Goal: Information Seeking & Learning: Check status

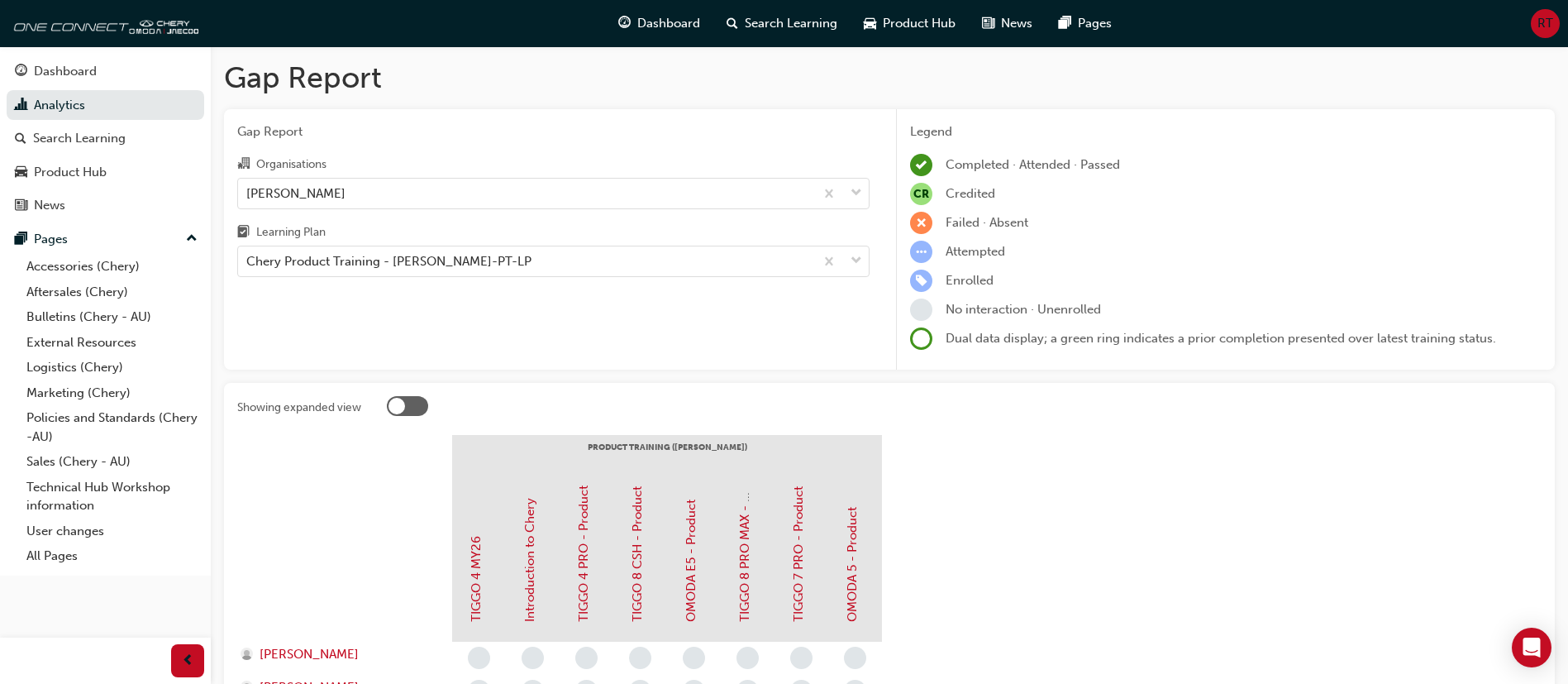
click at [62, 66] on div "Dashboard" at bounding box center [65, 72] width 63 height 19
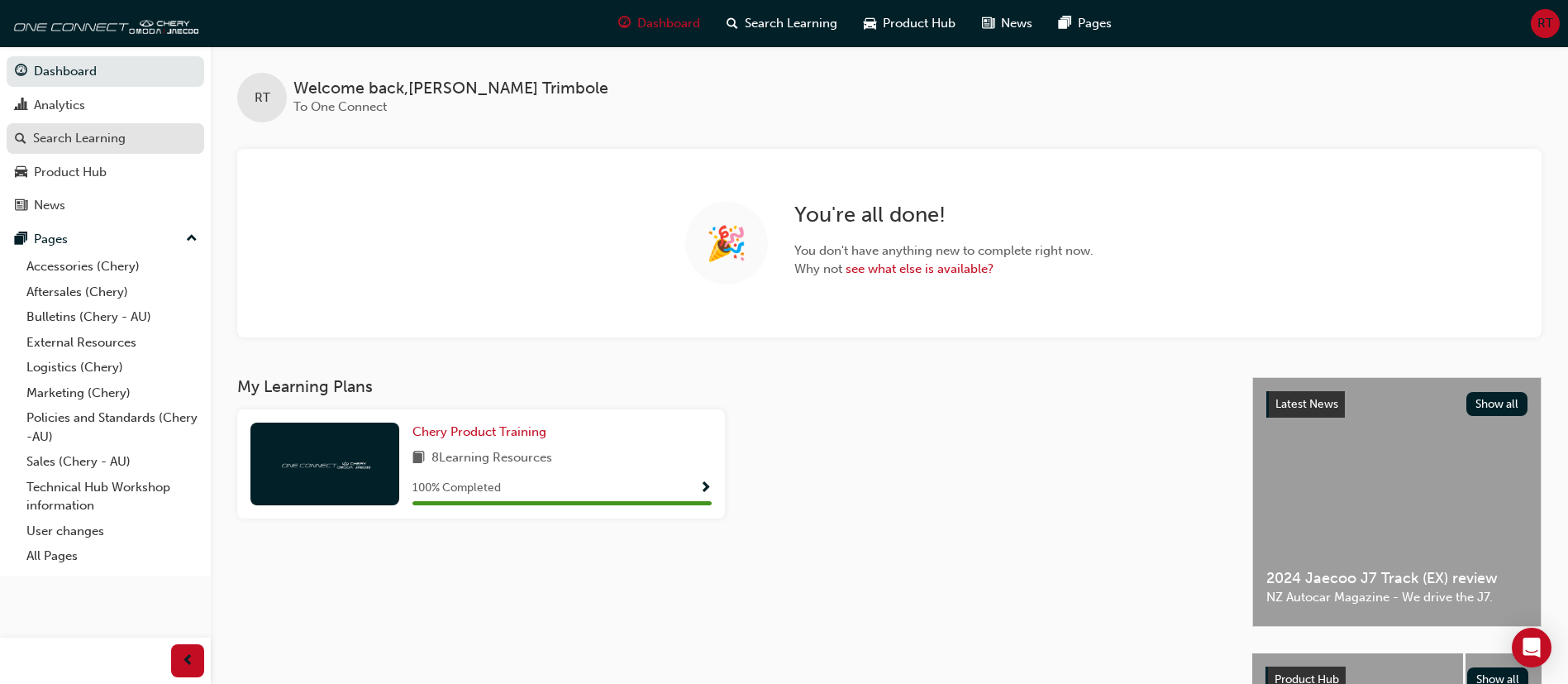
click at [115, 129] on div "Search Learning" at bounding box center [80, 139] width 93 height 19
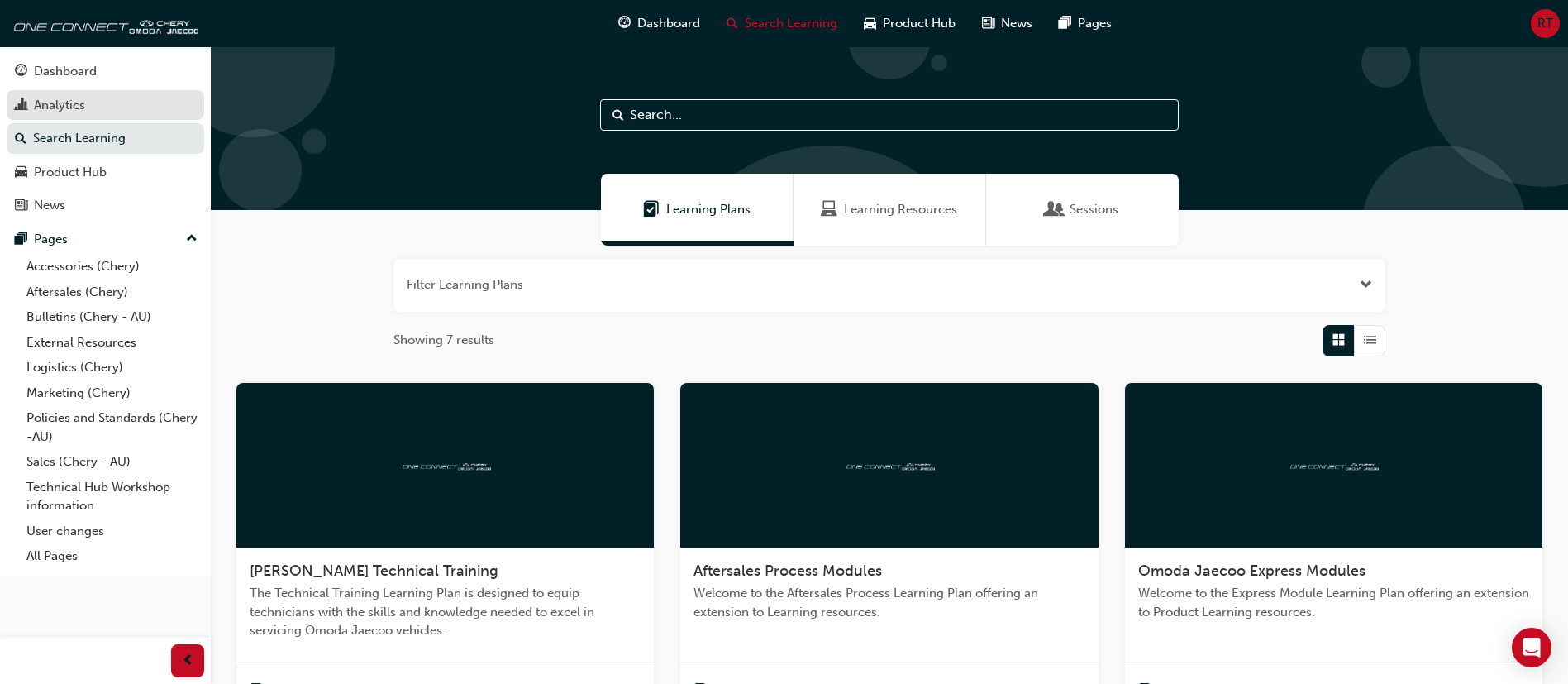
click at [53, 105] on div "Analytics" at bounding box center [59, 105] width 51 height 19
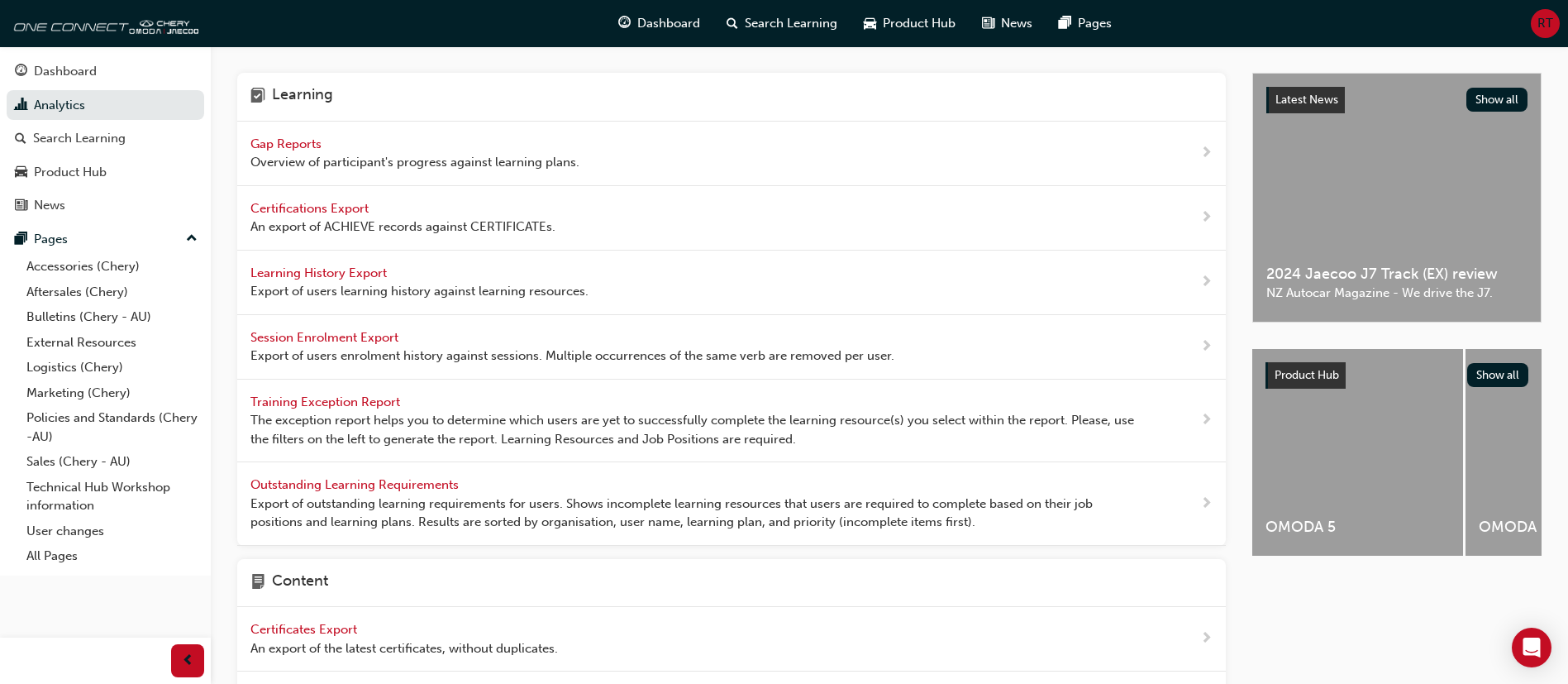
click at [819, 511] on span "Export of outstanding learning requirements for users. Shows incomplete learnin…" at bounding box center [698, 513] width 897 height 37
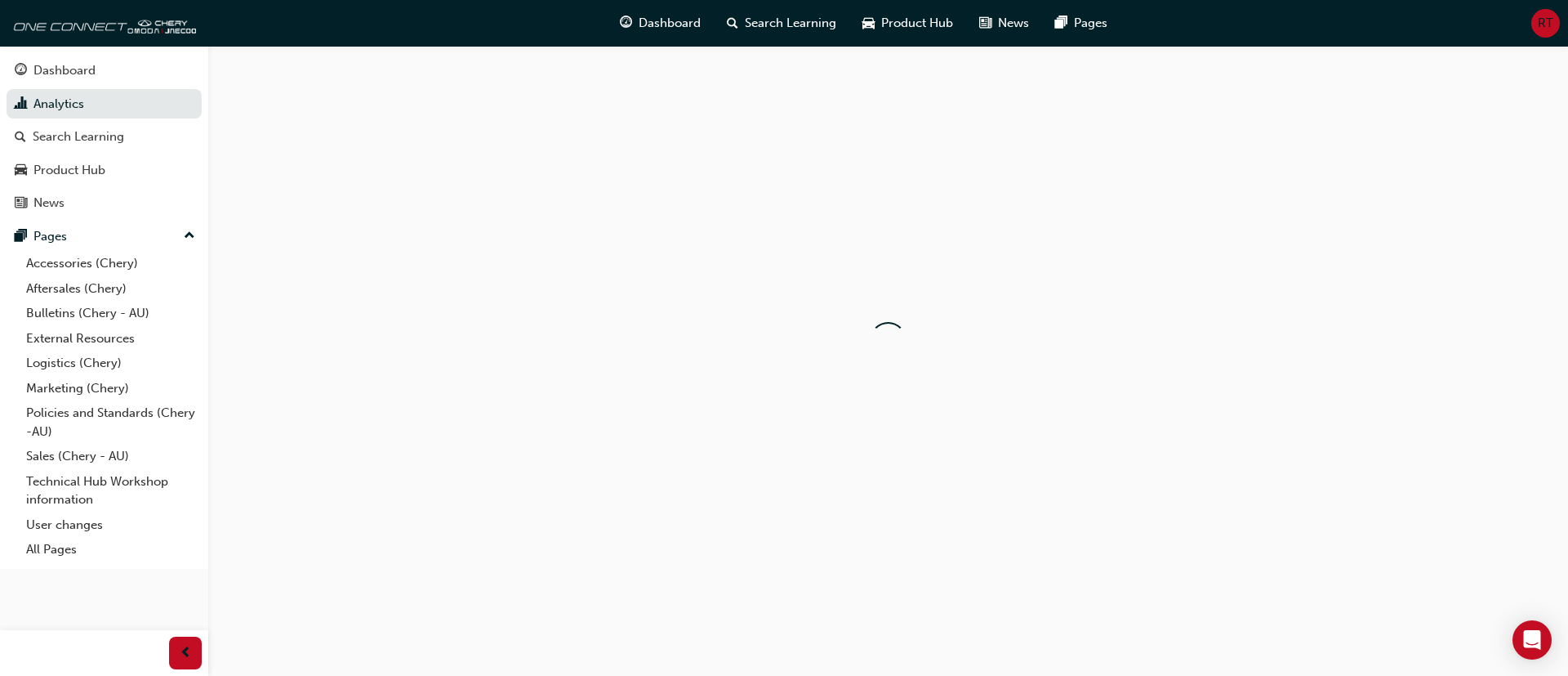
click at [810, 505] on div at bounding box center [888, 340] width 1359 height 590
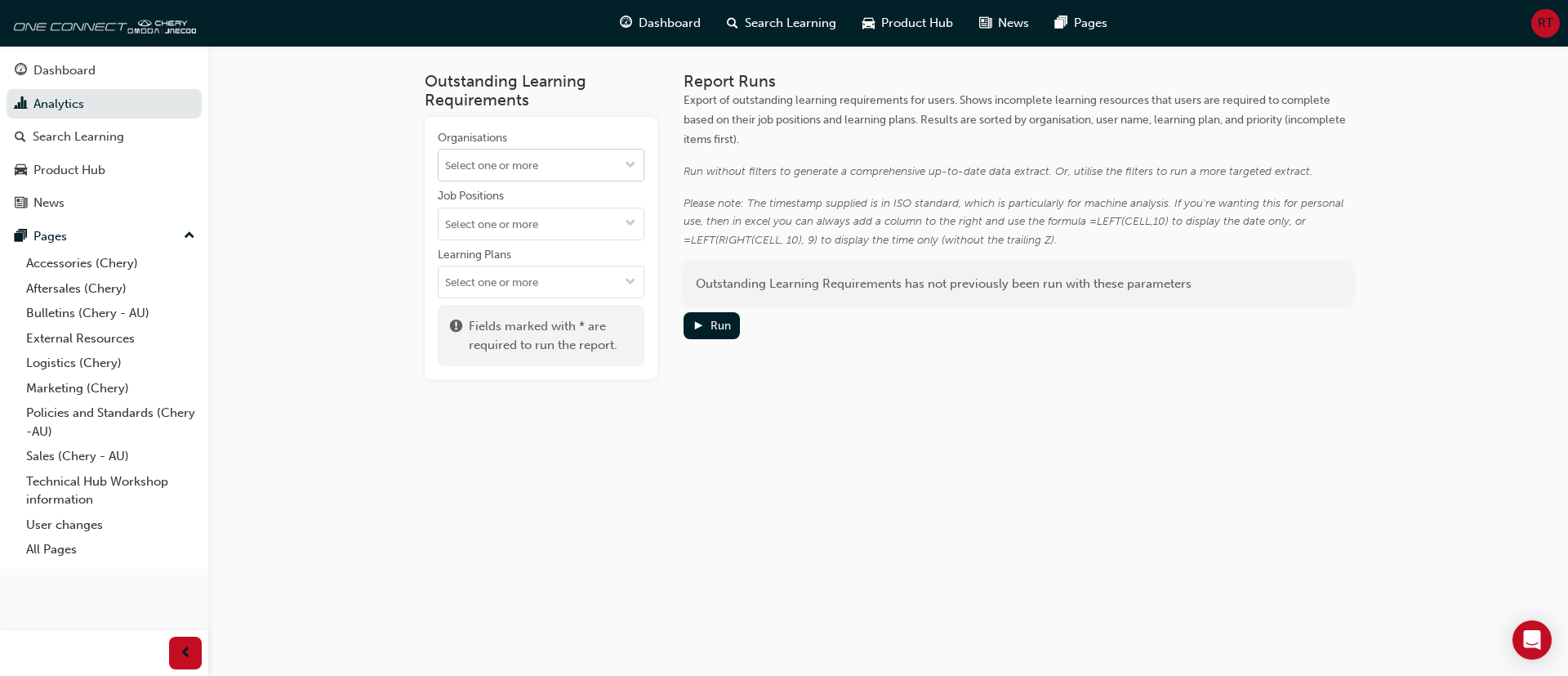
click at [562, 173] on input "Organisations" at bounding box center [540, 166] width 205 height 31
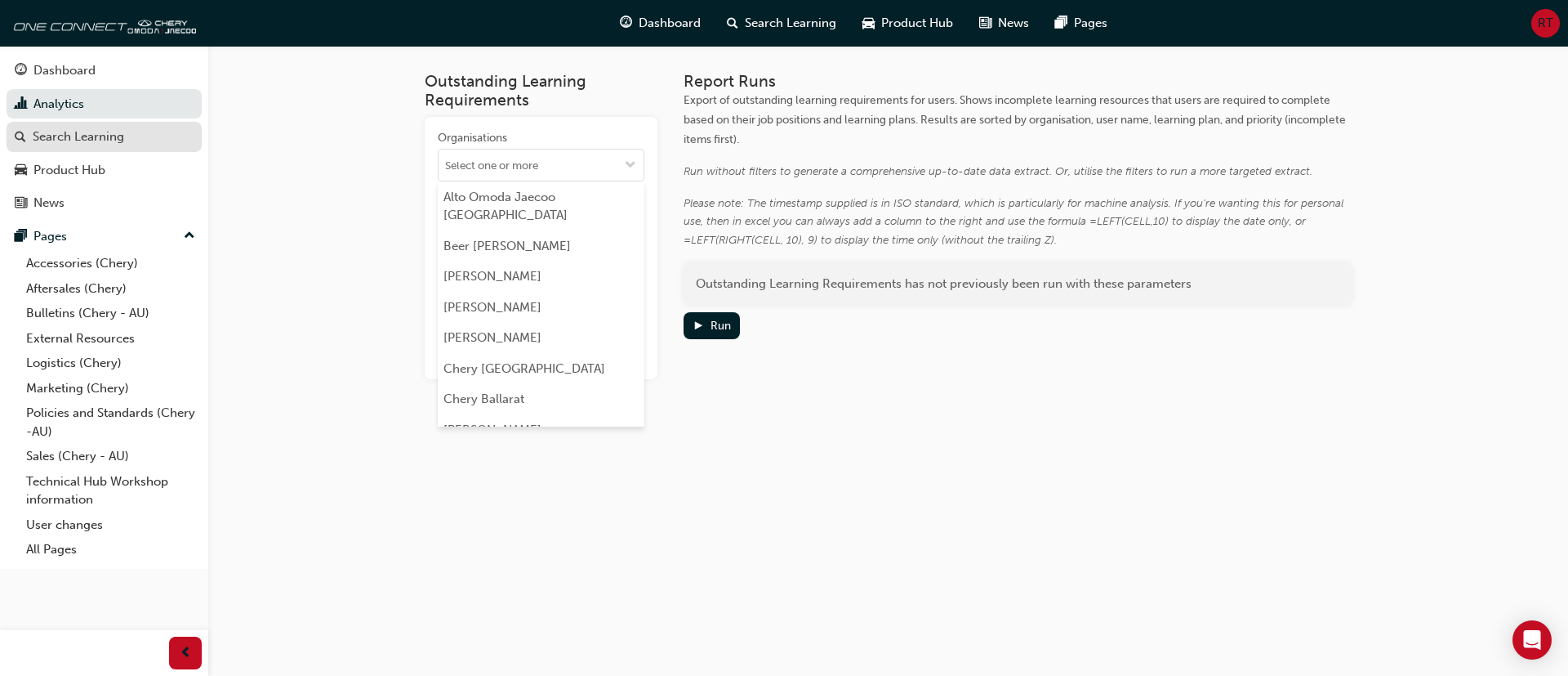
click at [142, 127] on div "Search Learning" at bounding box center [104, 137] width 179 height 20
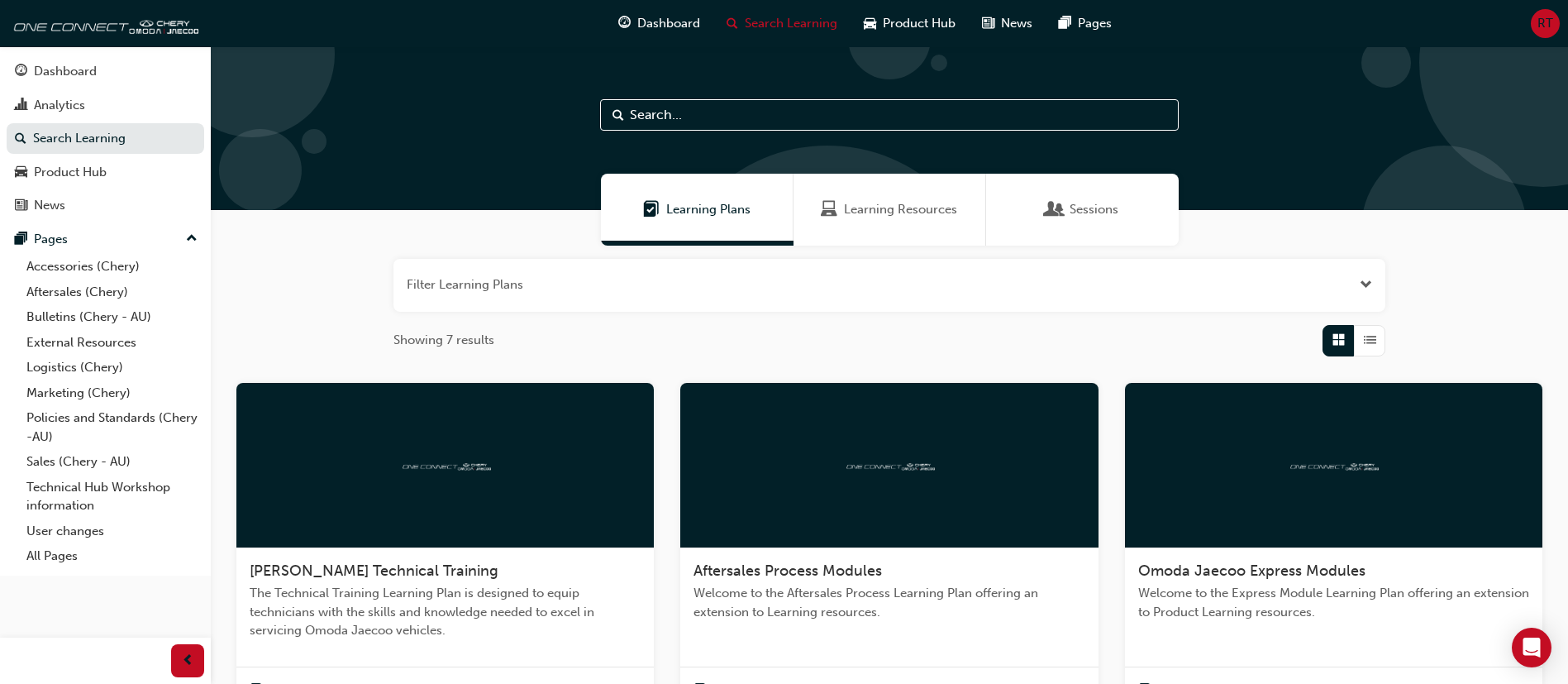
click at [96, 53] on button "Dashboard Analytics Search Learning Product Hub News Pages" at bounding box center [105, 139] width 197 height 171
click at [94, 95] on div "Analytics" at bounding box center [105, 105] width 181 height 20
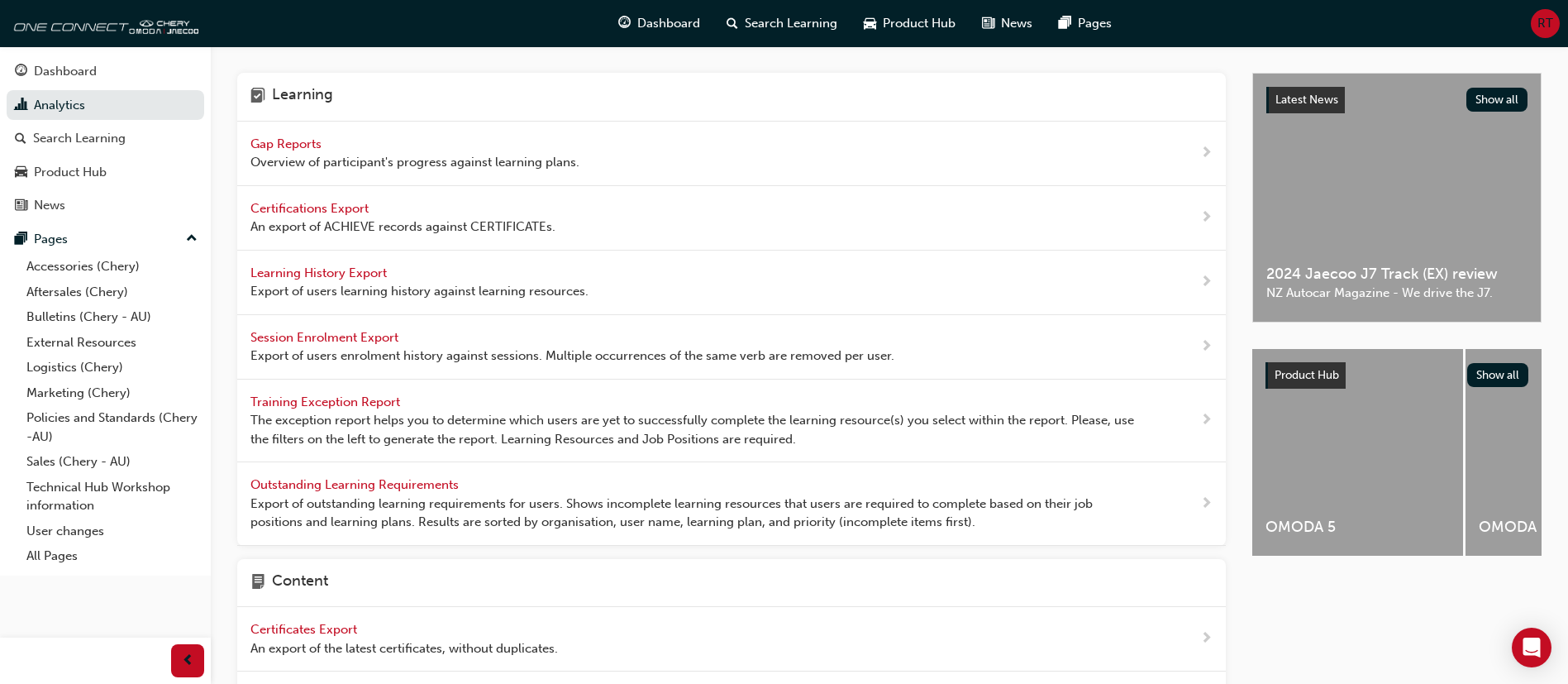
click at [292, 142] on span "Gap Reports" at bounding box center [287, 144] width 74 height 15
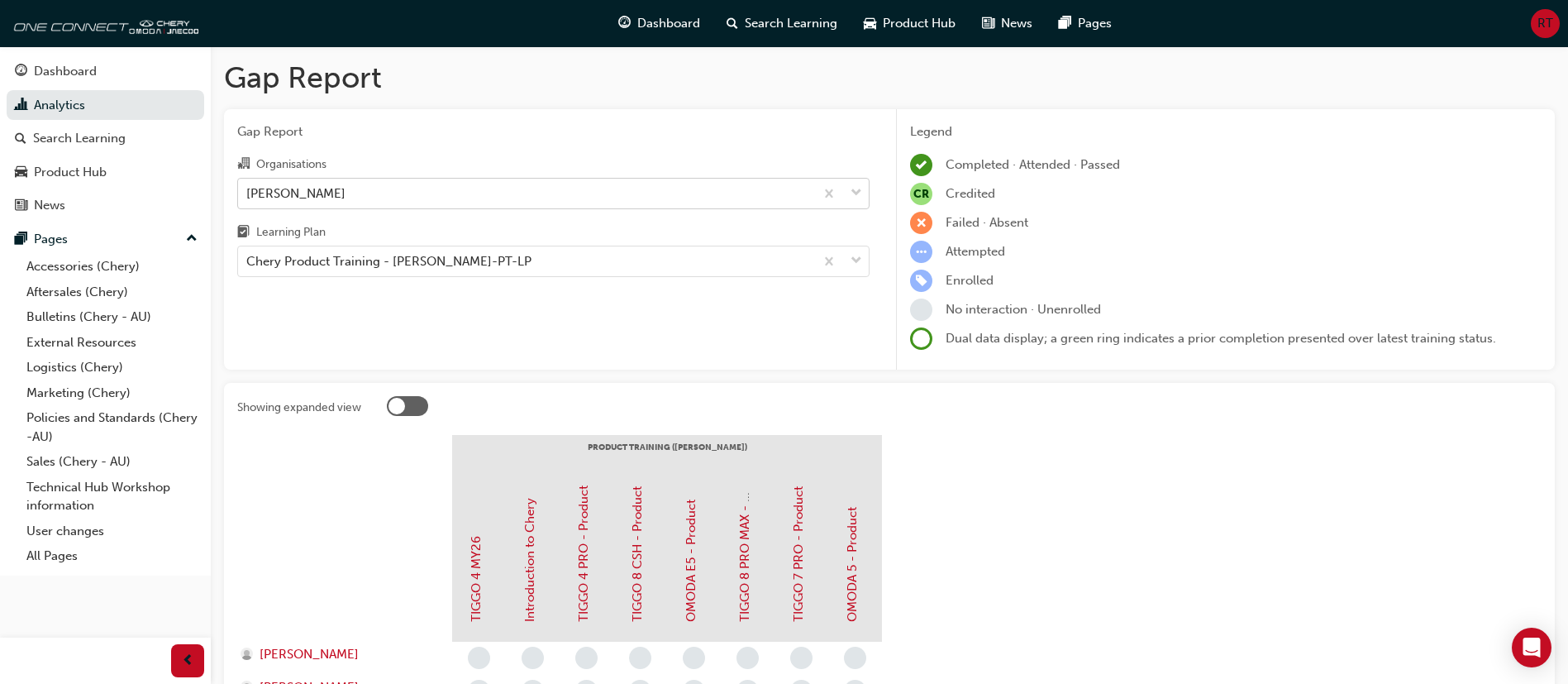
click at [618, 194] on div "Chery Ryde" at bounding box center [525, 193] width 576 height 29
click at [248, 194] on input "Organisations Chery Ryde" at bounding box center [247, 192] width 2 height 14
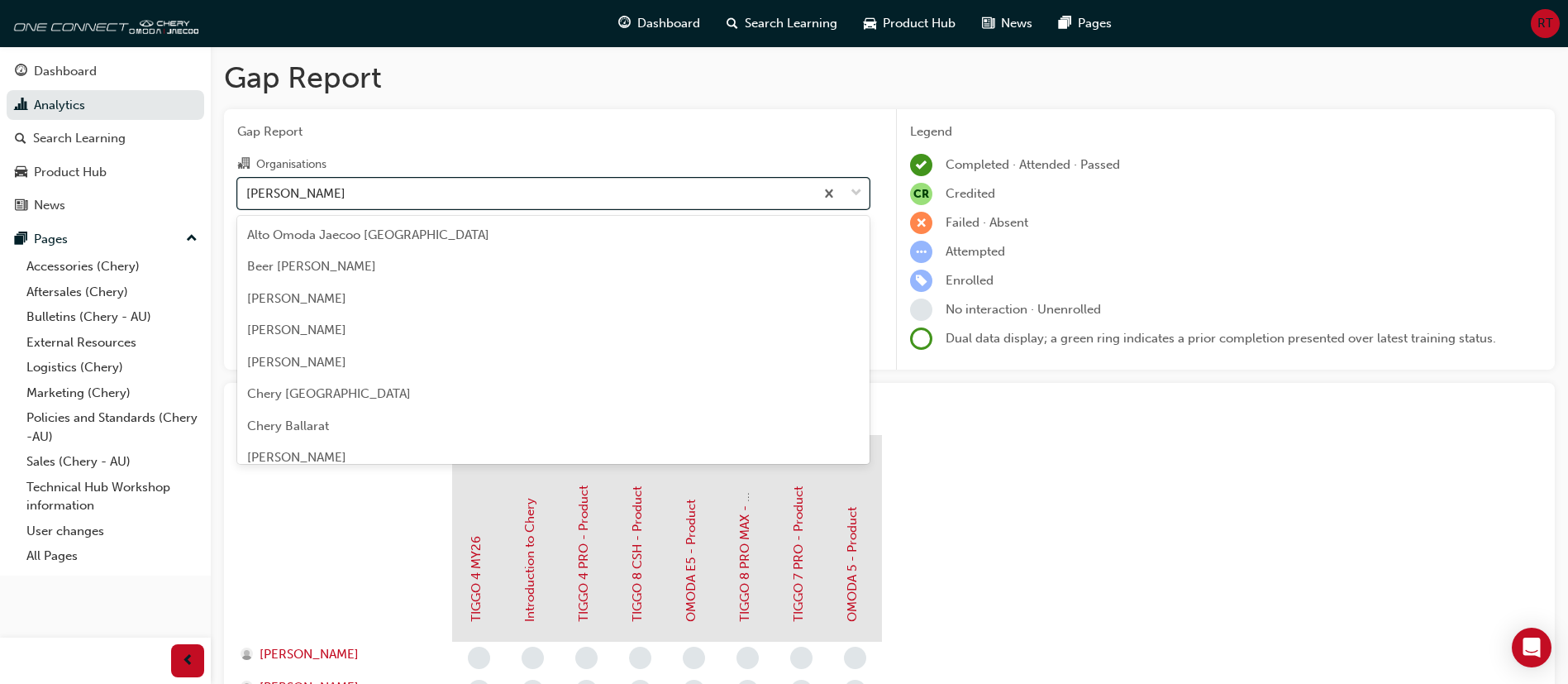
click at [618, 194] on div "Chery Ryde" at bounding box center [525, 193] width 576 height 29
click at [248, 194] on input "Organisations option Chery Ryde focused, 83 of 165. 165 results available. Use …" at bounding box center [247, 192] width 2 height 14
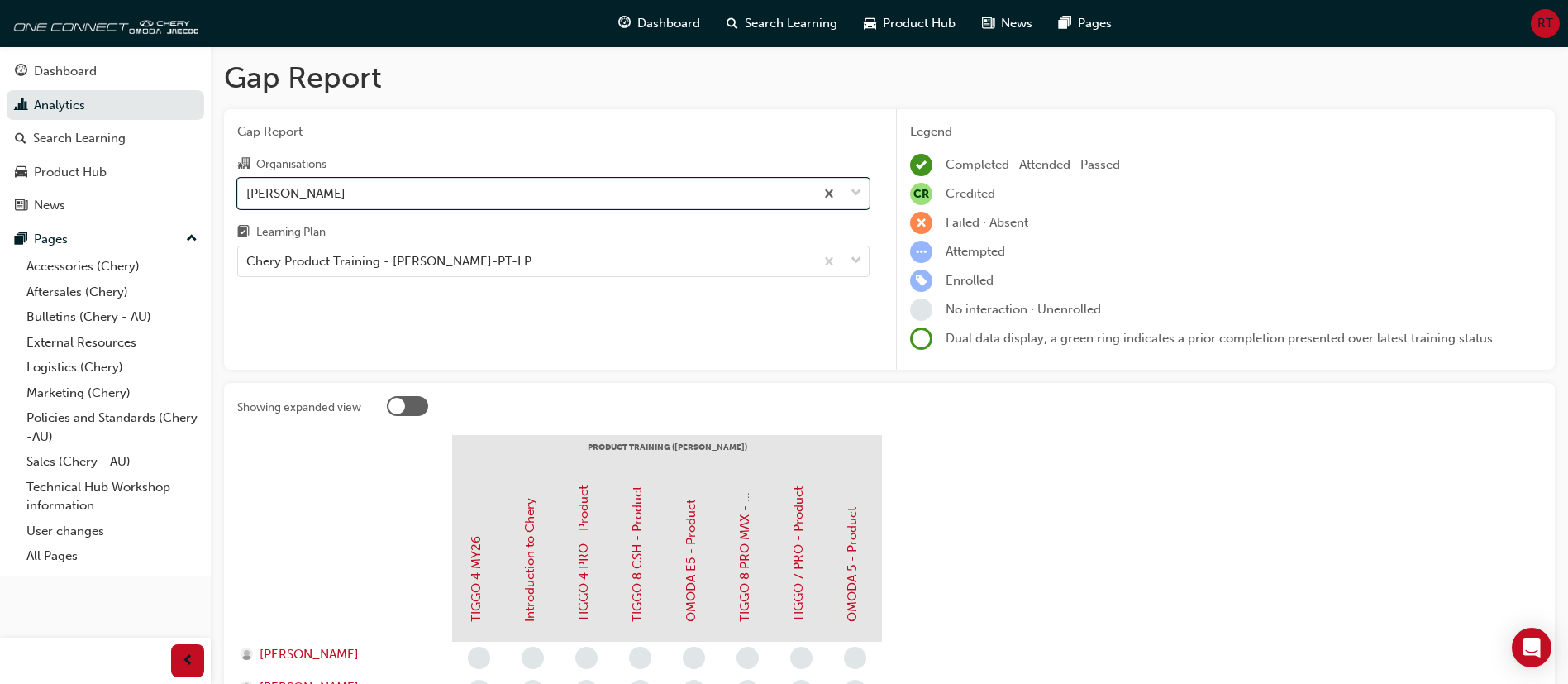
click at [547, 264] on div "Chery Product Training - CHAU-PT-LP" at bounding box center [525, 262] width 576 height 29
click at [248, 264] on input "Learning Plan Chery Product Training - CHAU-PT-LP" at bounding box center [247, 261] width 2 height 14
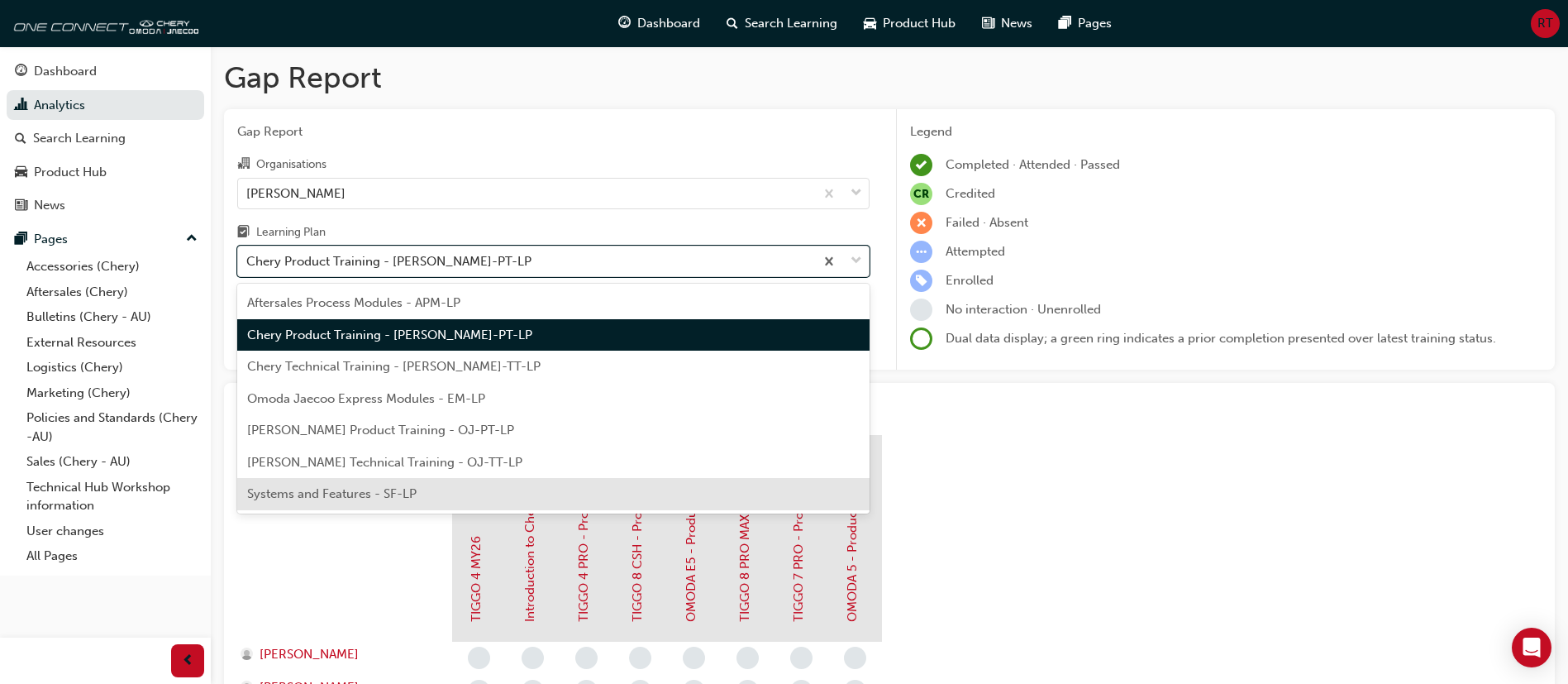
click at [516, 503] on div "Systems and Features - SF-LP" at bounding box center [553, 494] width 632 height 33
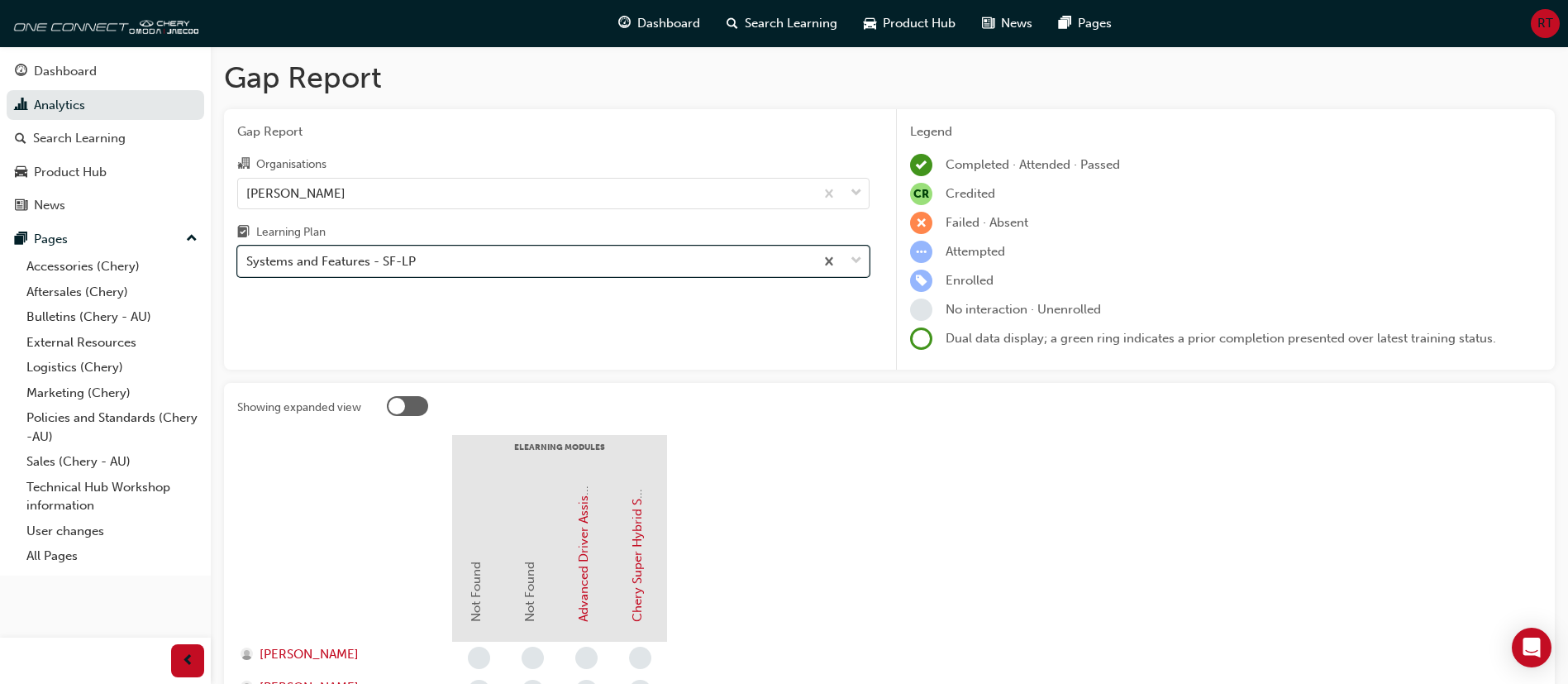
click at [498, 262] on div "Systems and Features - SF-LP" at bounding box center [525, 262] width 576 height 29
click at [248, 262] on input "Learning Plan option Systems and Features - SF-LP, selected. 0 results availabl…" at bounding box center [247, 261] width 2 height 14
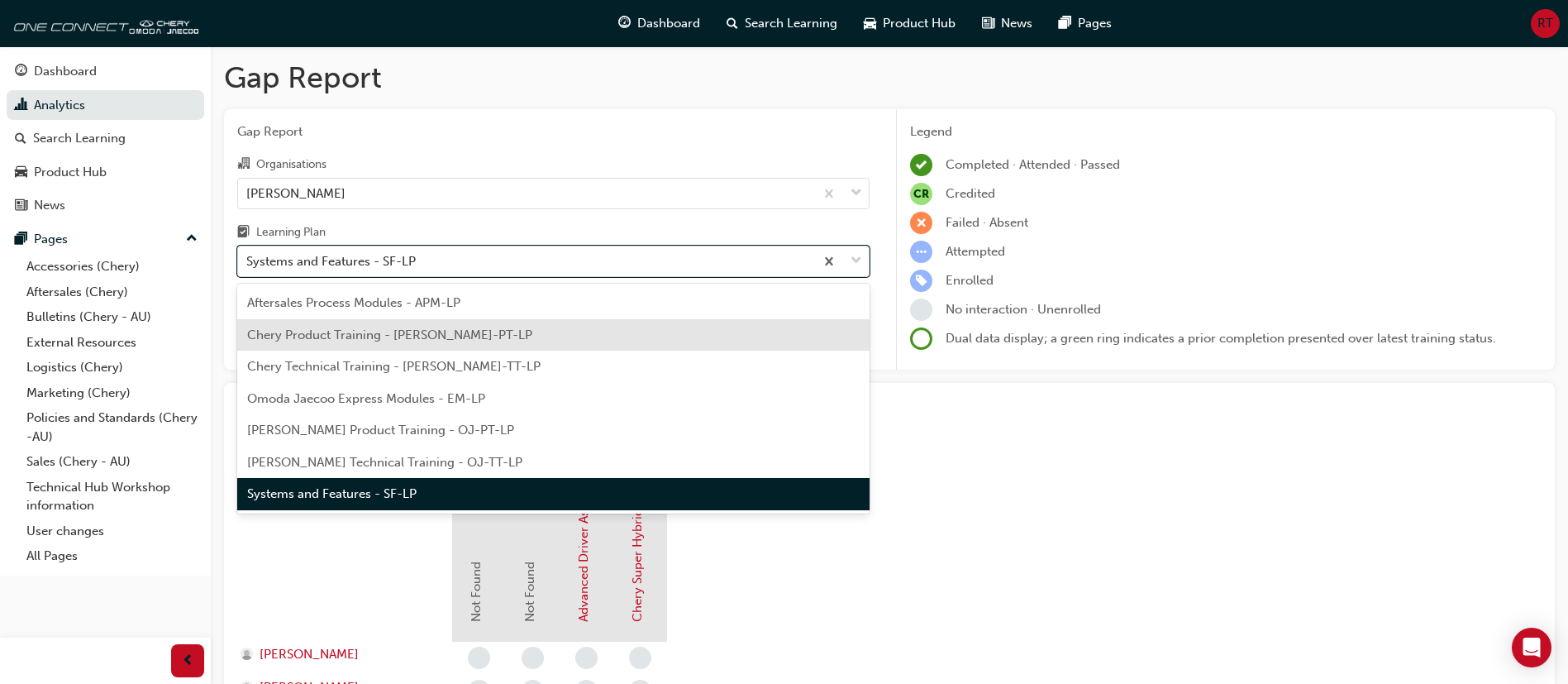
click at [472, 338] on div "Chery Product Training - CHAU-PT-LP" at bounding box center [553, 335] width 632 height 33
